Goal: Transaction & Acquisition: Book appointment/travel/reservation

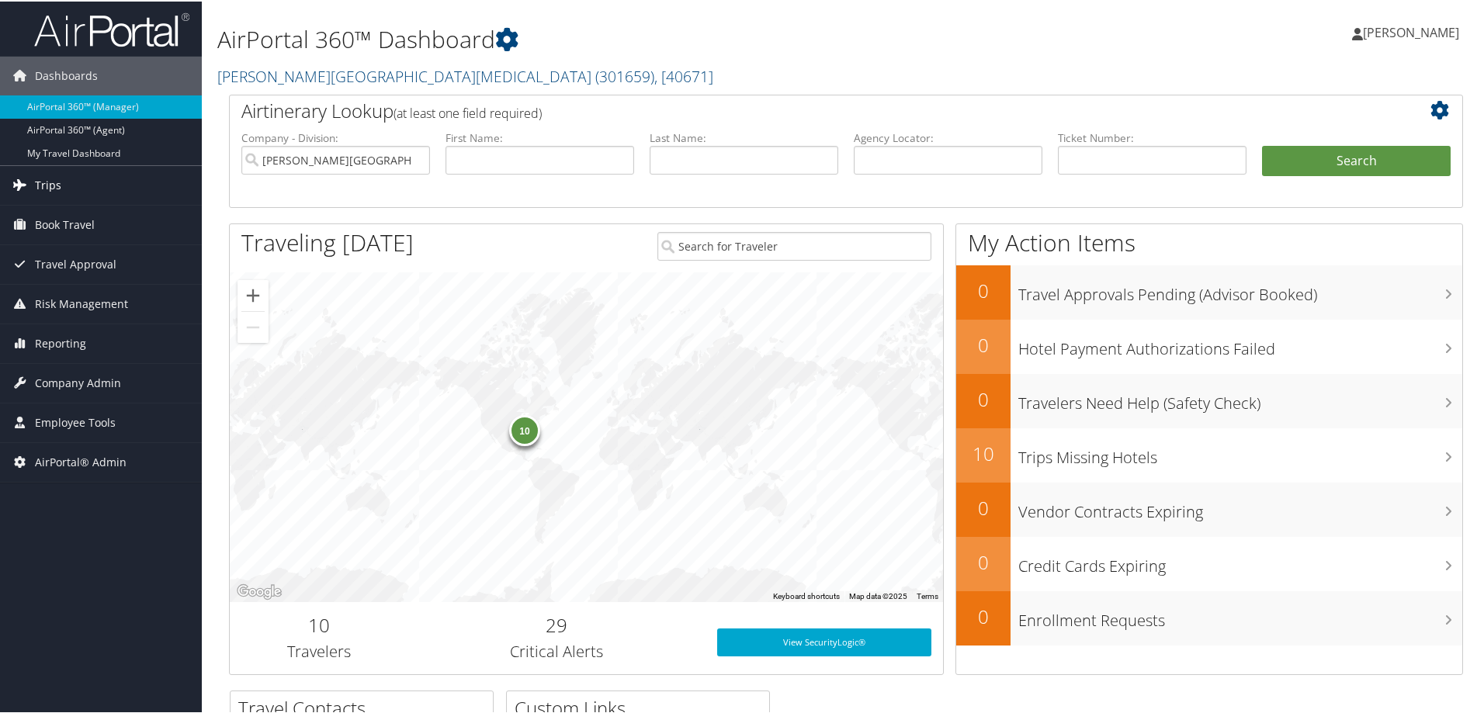
click at [59, 190] on span "Trips" at bounding box center [48, 184] width 26 height 39
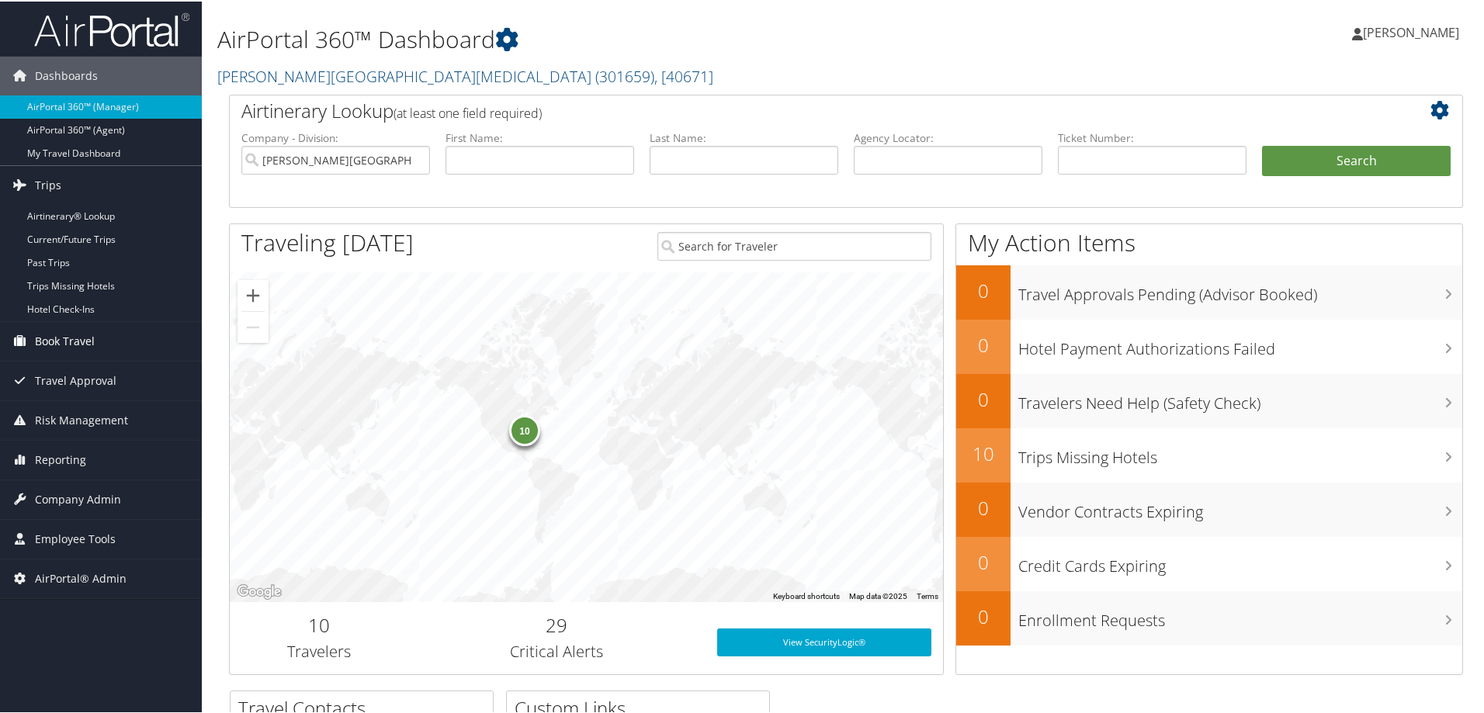
click at [57, 341] on span "Book Travel" at bounding box center [65, 339] width 60 height 39
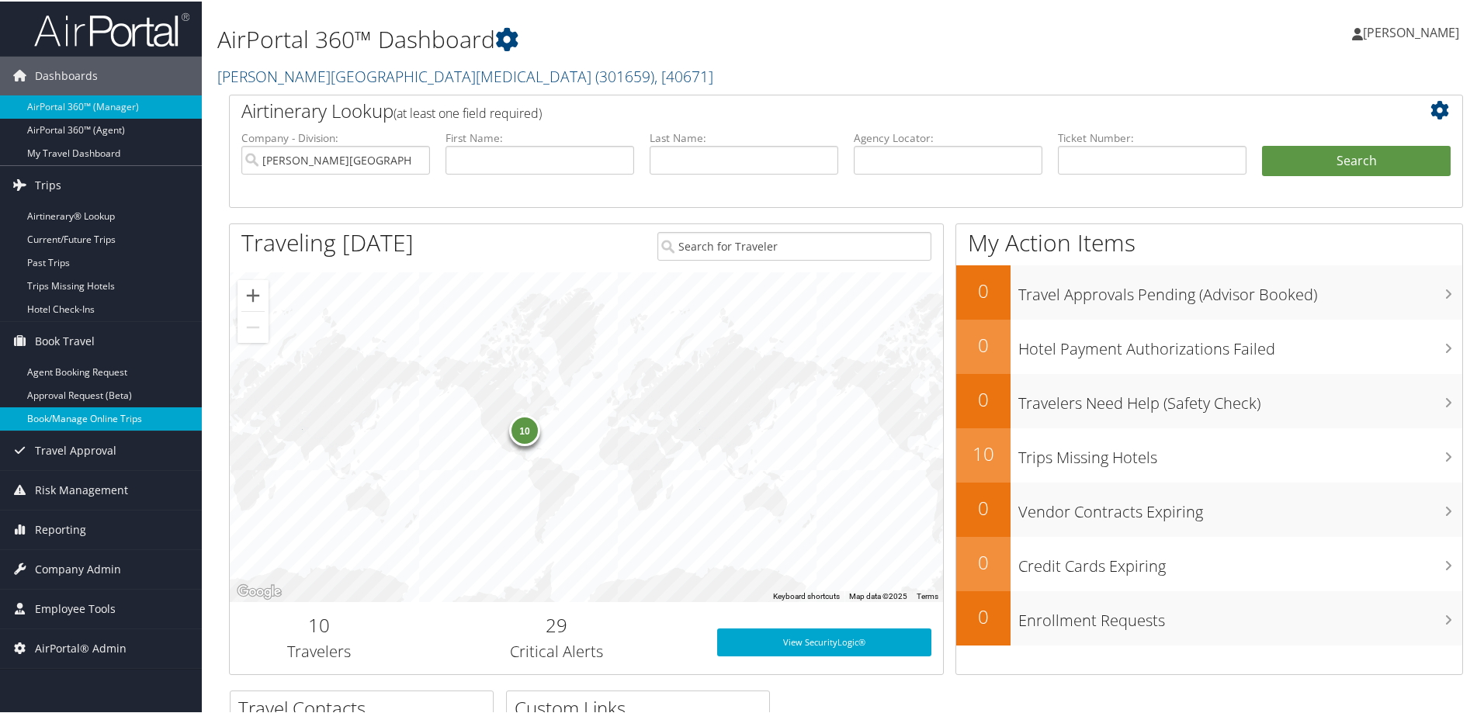
click at [73, 422] on link "Book/Manage Online Trips" at bounding box center [101, 417] width 202 height 23
click at [68, 413] on link "Book/Manage Online Trips" at bounding box center [101, 417] width 202 height 23
